Goal: Register for event/course

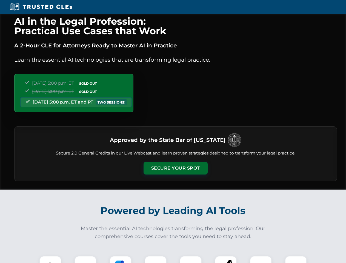
click at [176, 168] on button "Secure Your Spot" at bounding box center [176, 168] width 64 height 13
click at [50, 260] on img at bounding box center [51, 267] width 16 height 16
